Goal: Task Accomplishment & Management: Complete application form

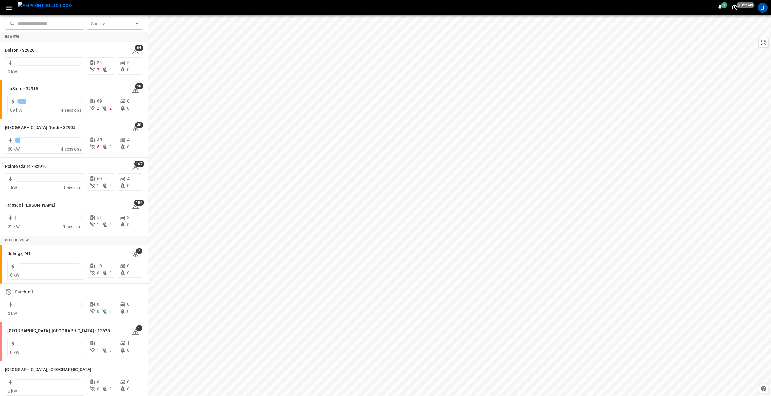
click at [10, 9] on icon "button" at bounding box center [9, 8] width 8 height 8
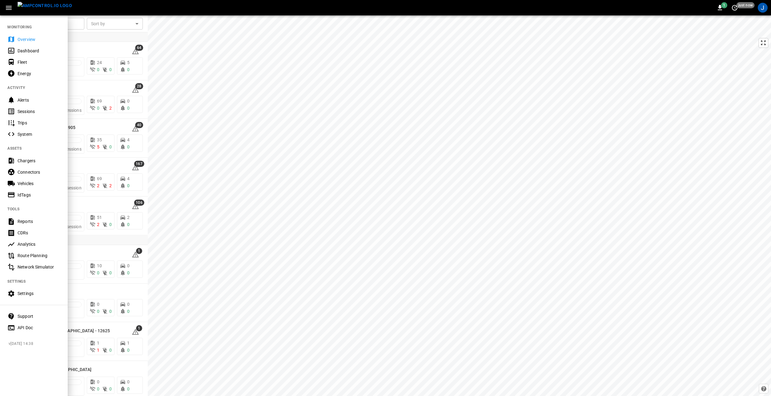
click at [9, 7] on icon "button" at bounding box center [9, 8] width 6 height 4
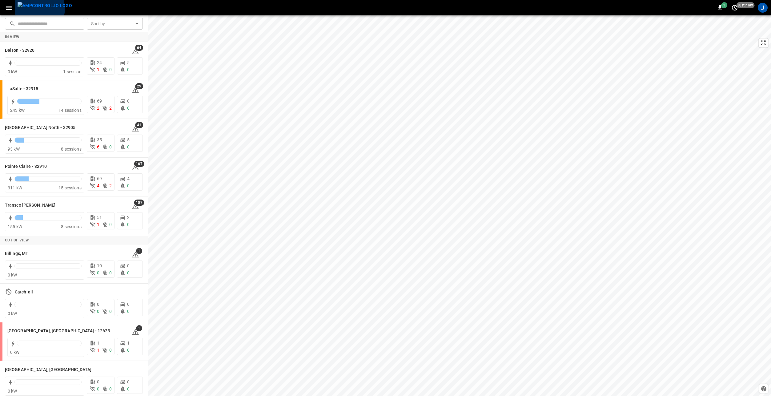
click at [38, 9] on img "menu" at bounding box center [45, 6] width 54 height 8
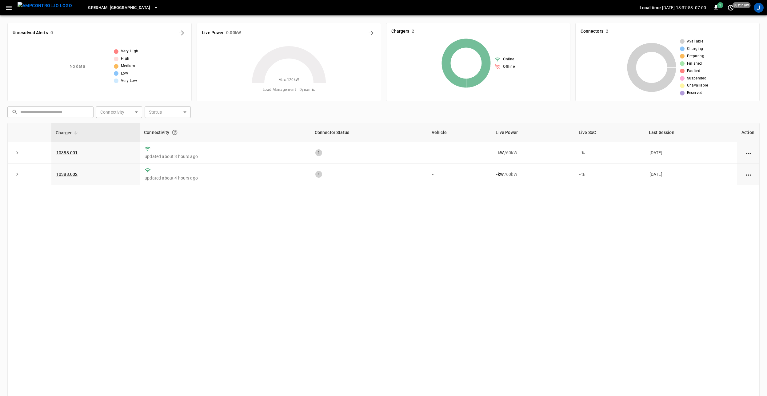
click at [1, 4] on div "Gresham, [GEOGRAPHIC_DATA] Local time [DATE] 13:37:58 -07:00 1 just now J" at bounding box center [383, 7] width 767 height 15
click at [12, 6] on icon "button" at bounding box center [9, 8] width 8 height 8
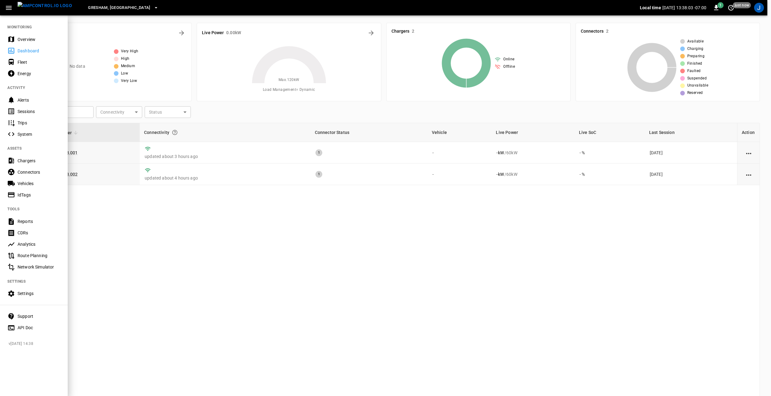
click at [28, 179] on div "Vehicles" at bounding box center [34, 183] width 68 height 11
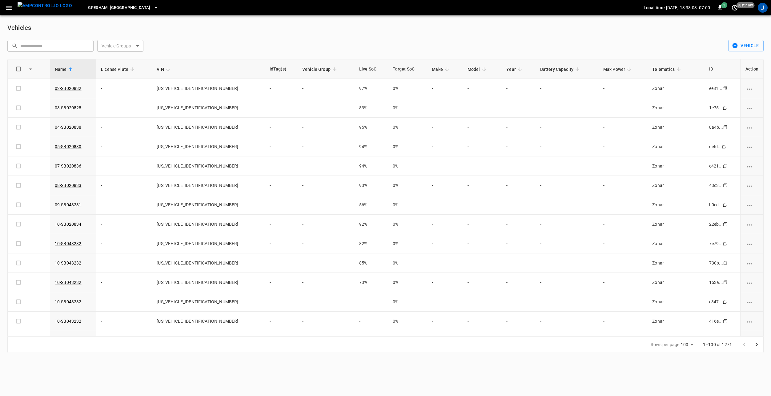
click at [139, 47] on body "Gresham, [GEOGRAPHIC_DATA] Local time [DATE] 13:38:03 -07:00 1 just now J Vehic…" at bounding box center [385, 180] width 771 height 360
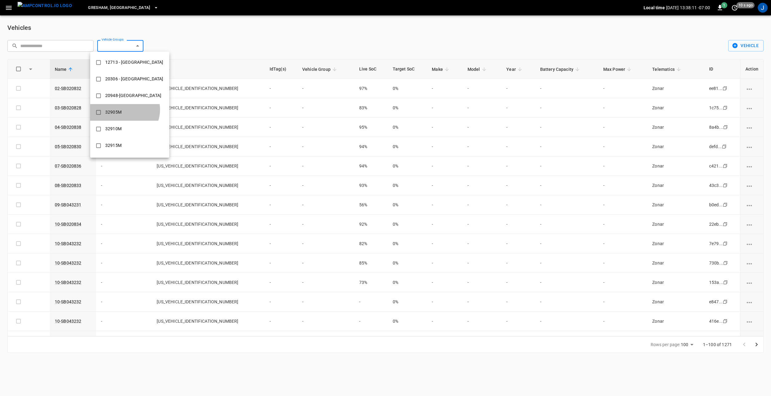
click at [124, 110] on div "32905M" at bounding box center [114, 111] width 24 height 11
type input "******"
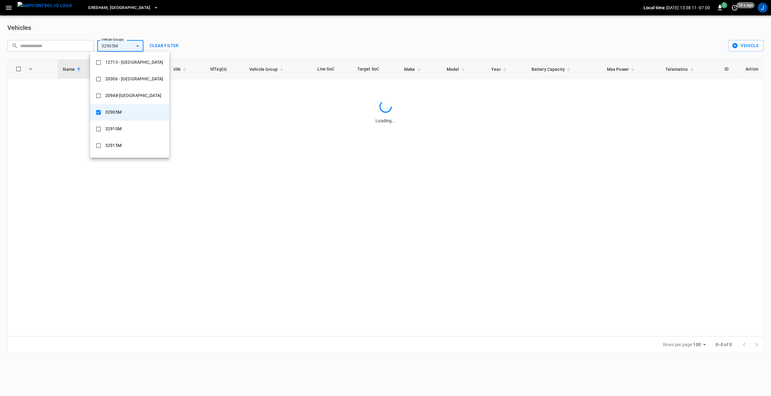
click at [308, 33] on div at bounding box center [385, 198] width 771 height 396
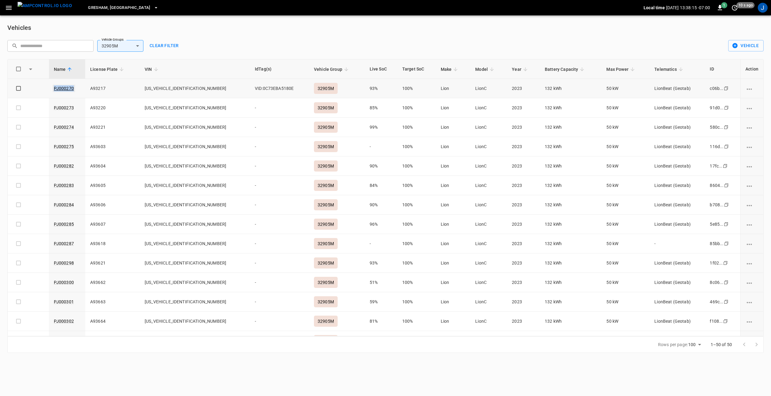
drag, startPoint x: 77, startPoint y: 88, endPoint x: 56, endPoint y: 89, distance: 20.7
click at [56, 89] on td "PJ000270" at bounding box center [67, 88] width 36 height 19
copy link "PJ000270"
click at [47, 45] on input "text" at bounding box center [54, 45] width 69 height 11
click at [113, 47] on body "Gresham, [GEOGRAPHIC_DATA] Local time [DATE] 13:38:17 -07:00 1 20 s ago J Vehic…" at bounding box center [385, 180] width 771 height 360
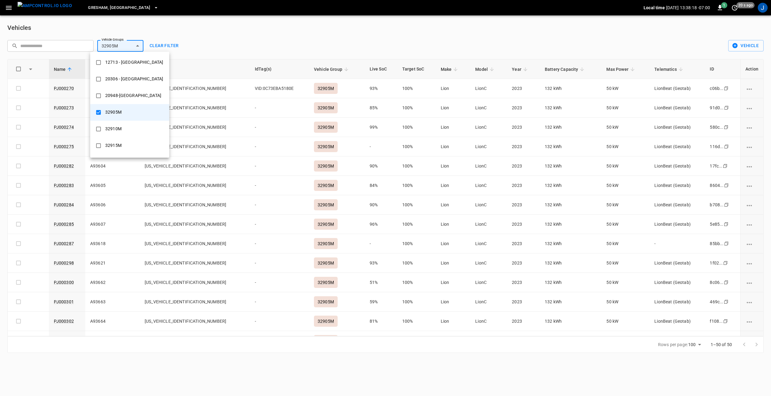
click at [171, 43] on div at bounding box center [385, 198] width 771 height 396
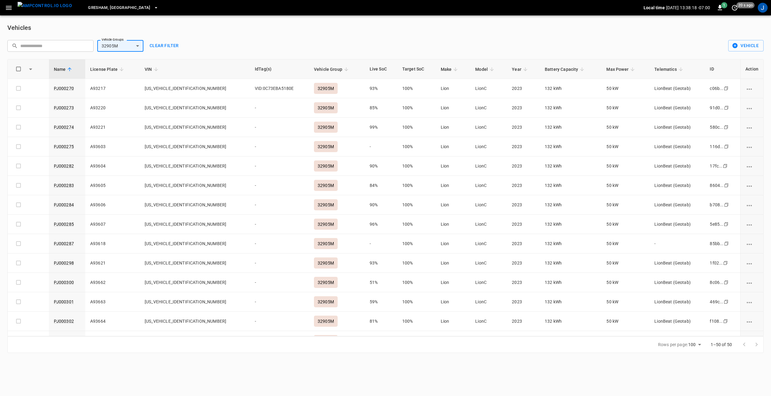
click at [164, 45] on button "Clear filter" at bounding box center [164, 45] width 34 height 11
click at [38, 46] on input "text" at bounding box center [54, 45] width 69 height 11
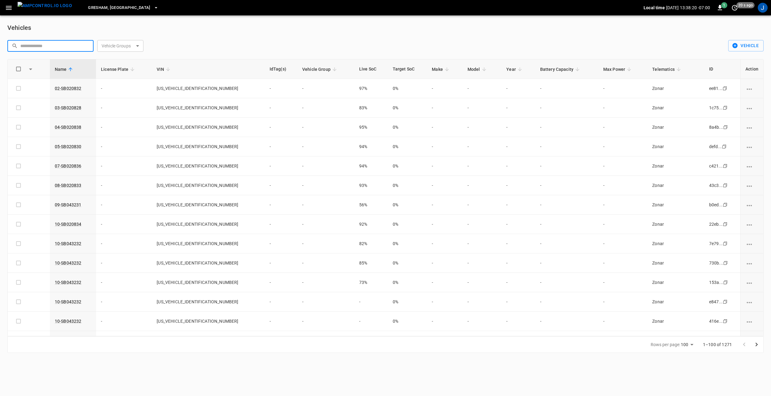
click at [50, 43] on input "text" at bounding box center [54, 45] width 69 height 11
paste input "********"
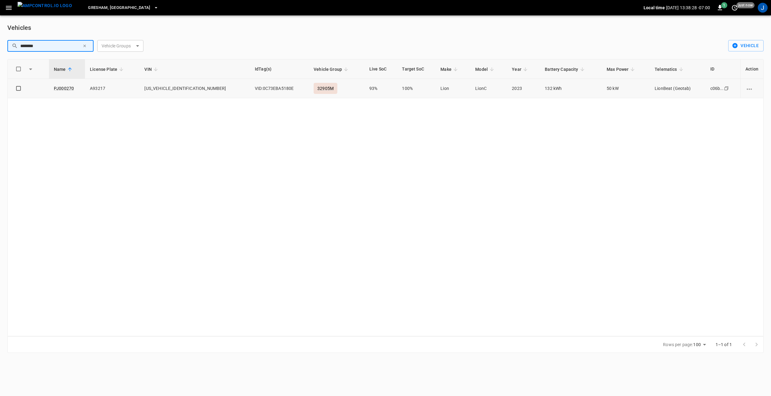
type input "********"
drag, startPoint x: 196, startPoint y: 88, endPoint x: 152, endPoint y: 87, distance: 43.7
click at [152, 87] on td "[US_VEHICLE_IDENTIFICATION_NUMBER]" at bounding box center [194, 88] width 110 height 19
drag, startPoint x: 152, startPoint y: 87, endPoint x: 161, endPoint y: 88, distance: 8.6
copy td "[US_VEHICLE_IDENTIFICATION_NUMBER]"
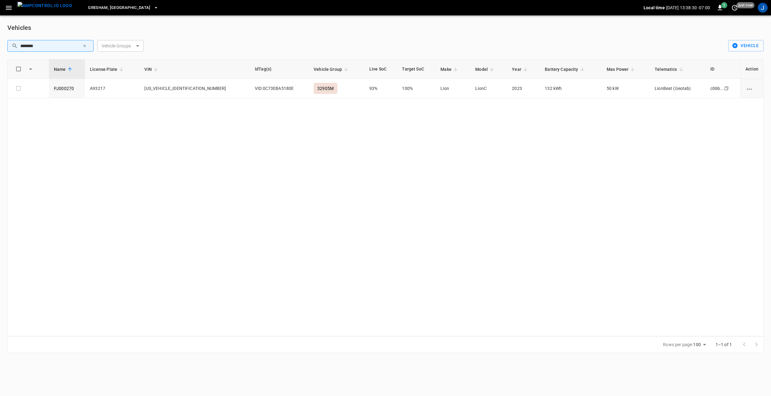
click at [194, 33] on div "Vehicles ​ ******** ​ Vehicle Groups ​ Vehicle Groups Vehicle Name License Plat…" at bounding box center [385, 187] width 771 height 345
click at [86, 47] on icon "button" at bounding box center [84, 46] width 4 height 4
click at [119, 45] on body "Gresham, [GEOGRAPHIC_DATA] Local time [DATE] 13:38:33 -07:00 1 just now J Vehic…" at bounding box center [385, 180] width 771 height 360
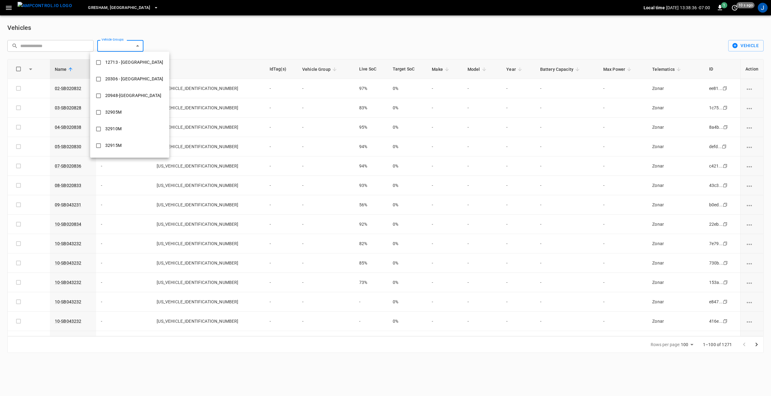
click at [74, 44] on div at bounding box center [385, 198] width 771 height 396
click at [42, 44] on input "text" at bounding box center [54, 45] width 69 height 11
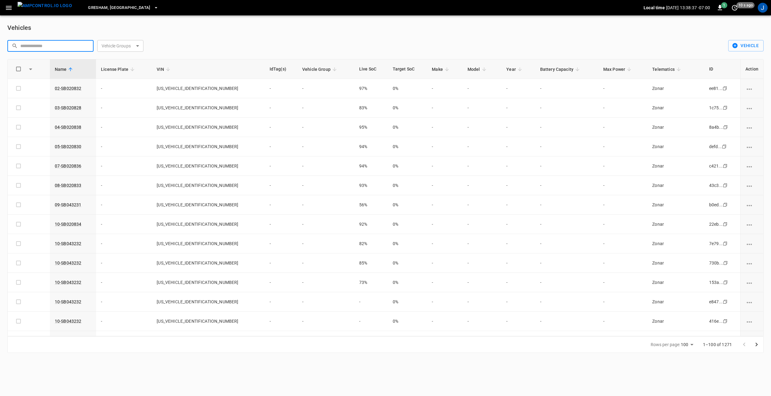
paste input "**********"
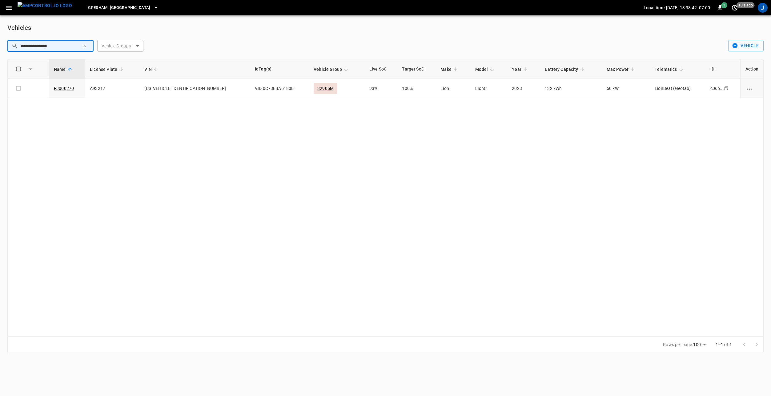
type input "**********"
click at [639, 124] on div "Name License Plate VIN IdTag(s) Vehicle Group Live SoC Target SoC Make Model Ye…" at bounding box center [385, 197] width 756 height 277
click at [122, 155] on div "Name License Plate VIN IdTag(s) Vehicle Group Live SoC Target SoC Make Model Ye…" at bounding box center [385, 197] width 756 height 277
drag, startPoint x: 10, startPoint y: 7, endPoint x: 19, endPoint y: 13, distance: 10.9
click at [10, 7] on icon "button" at bounding box center [9, 8] width 6 height 4
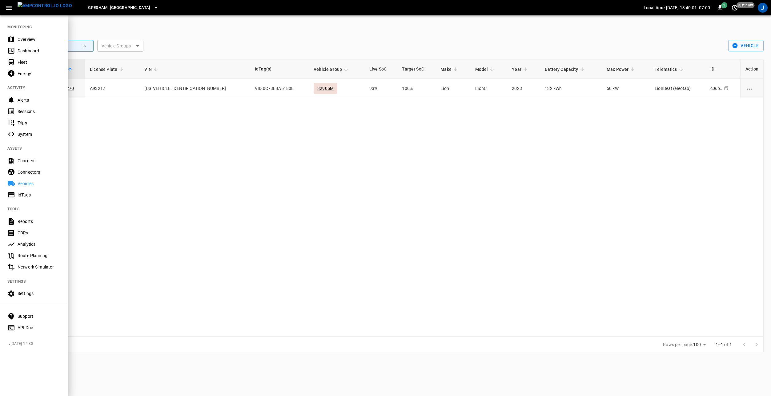
click at [40, 291] on div "Settings" at bounding box center [39, 293] width 43 height 6
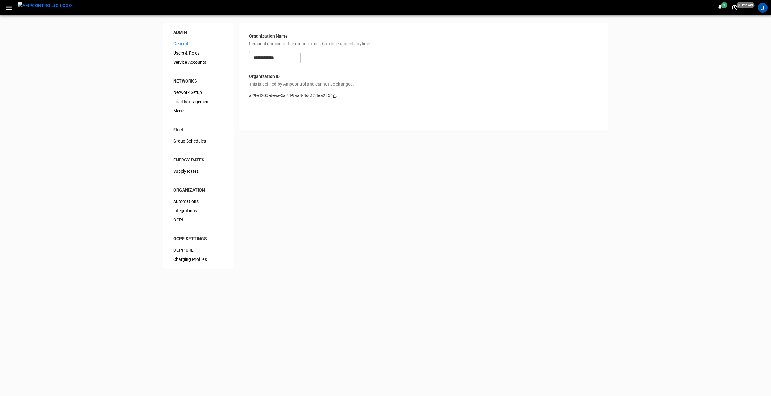
click at [191, 211] on span "Integrations" at bounding box center [198, 210] width 50 height 6
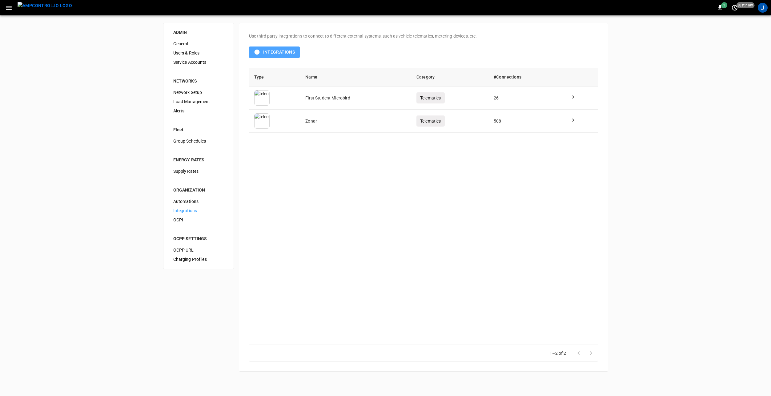
click at [280, 54] on button "Integrations" at bounding box center [274, 51] width 51 height 11
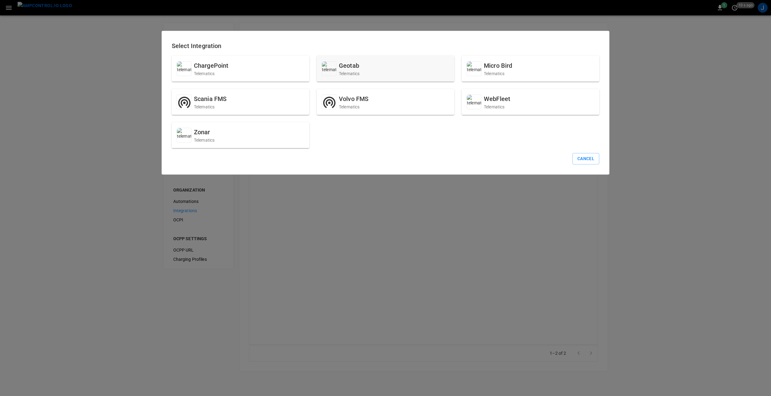
click at [384, 72] on div "Geotab Telematics" at bounding box center [386, 69] width 138 height 26
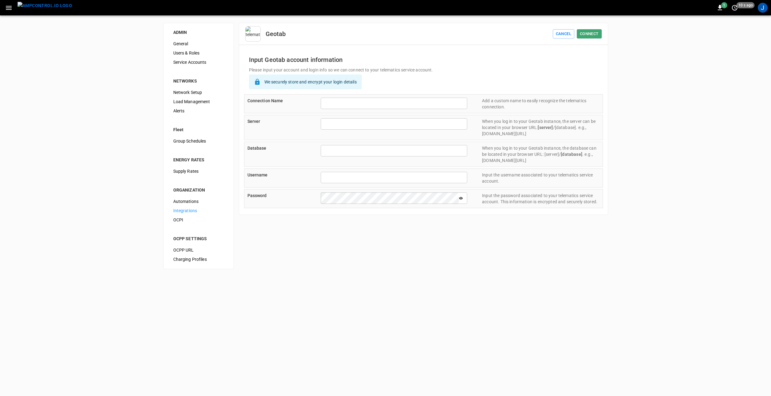
click at [345, 98] on input "text" at bounding box center [394, 103] width 147 height 11
click at [389, 276] on html "1 10 s ago J ADMIN General Users & Roles Service Accounts NETWORKS Network Setu…" at bounding box center [385, 138] width 771 height 276
click at [355, 106] on input "text" at bounding box center [394, 103] width 147 height 11
type input "**********"
click at [359, 122] on input "text" at bounding box center [394, 123] width 147 height 11
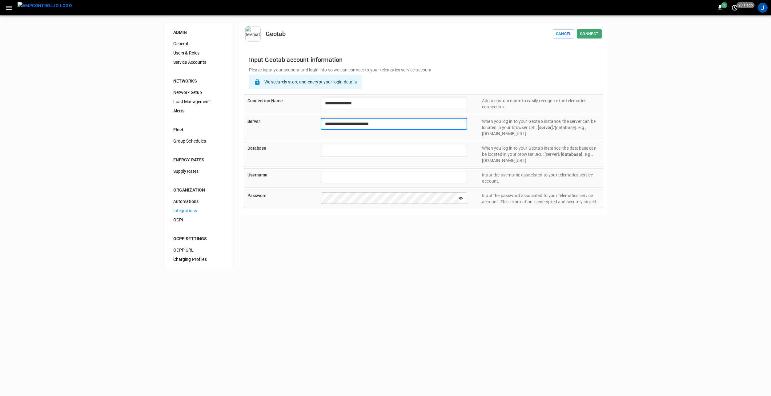
type input "**********"
click at [337, 153] on input "text" at bounding box center [394, 150] width 147 height 11
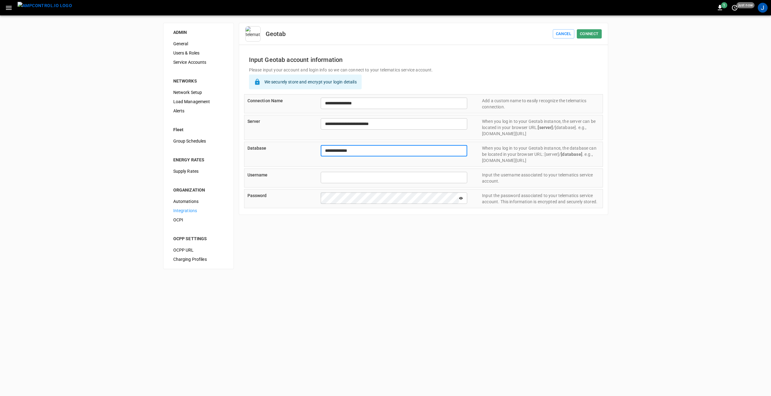
type input "**********"
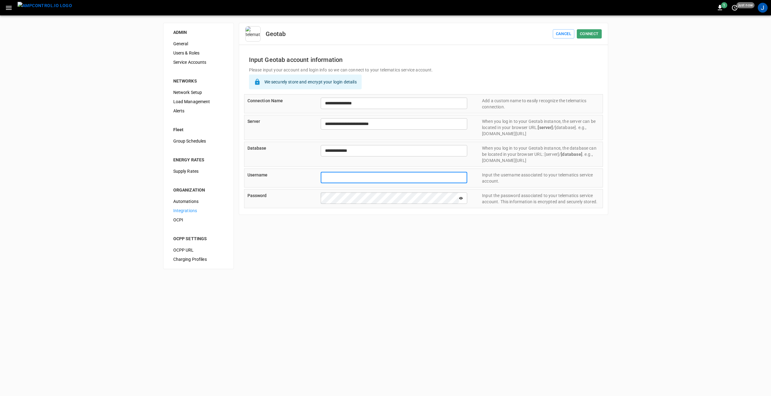
click at [383, 175] on input "text" at bounding box center [394, 177] width 147 height 11
drag, startPoint x: 401, startPoint y: 176, endPoint x: 360, endPoint y: 179, distance: 41.0
click at [360, 179] on input "**********" at bounding box center [394, 177] width 147 height 11
type input "**********"
click at [298, 203] on div "Password ​ Input the password associated to your telematics service account. Th…" at bounding box center [423, 198] width 359 height 19
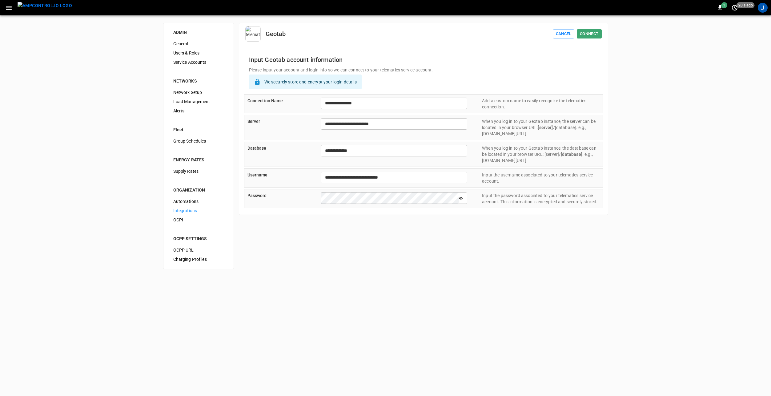
click at [461, 199] on icon at bounding box center [461, 198] width 4 height 4
click at [315, 201] on div "Password ​ Input the password associated to your telematics service account. Th…" at bounding box center [423, 198] width 359 height 19
click at [251, 276] on html "**********" at bounding box center [385, 138] width 771 height 276
click at [595, 36] on button "Connect" at bounding box center [589, 34] width 25 height 10
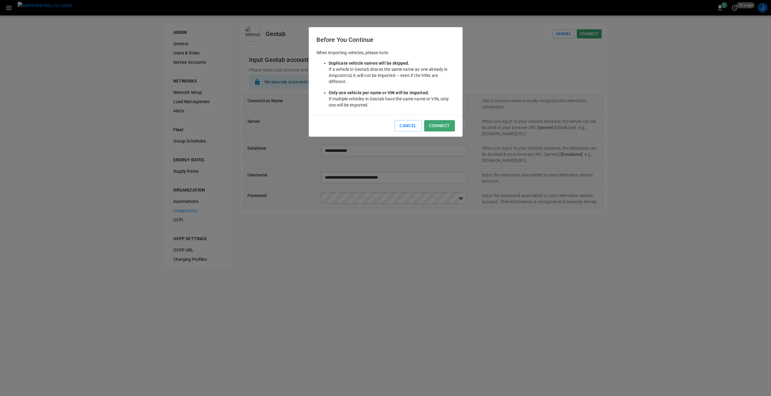
click at [444, 120] on div "Connect" at bounding box center [438, 125] width 33 height 14
click at [442, 122] on button "Connect" at bounding box center [439, 125] width 31 height 11
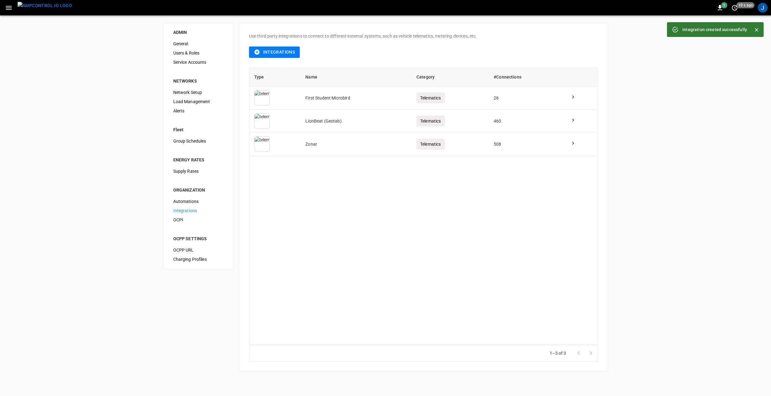
click at [760, 28] on button "Close" at bounding box center [756, 29] width 9 height 9
click at [331, 255] on div "Type Name Category #Connections First Student Microbird Telematics 26 LionBeat …" at bounding box center [423, 206] width 349 height 277
click at [36, 8] on img "menu" at bounding box center [45, 6] width 54 height 8
